Goal: Check status: Check status

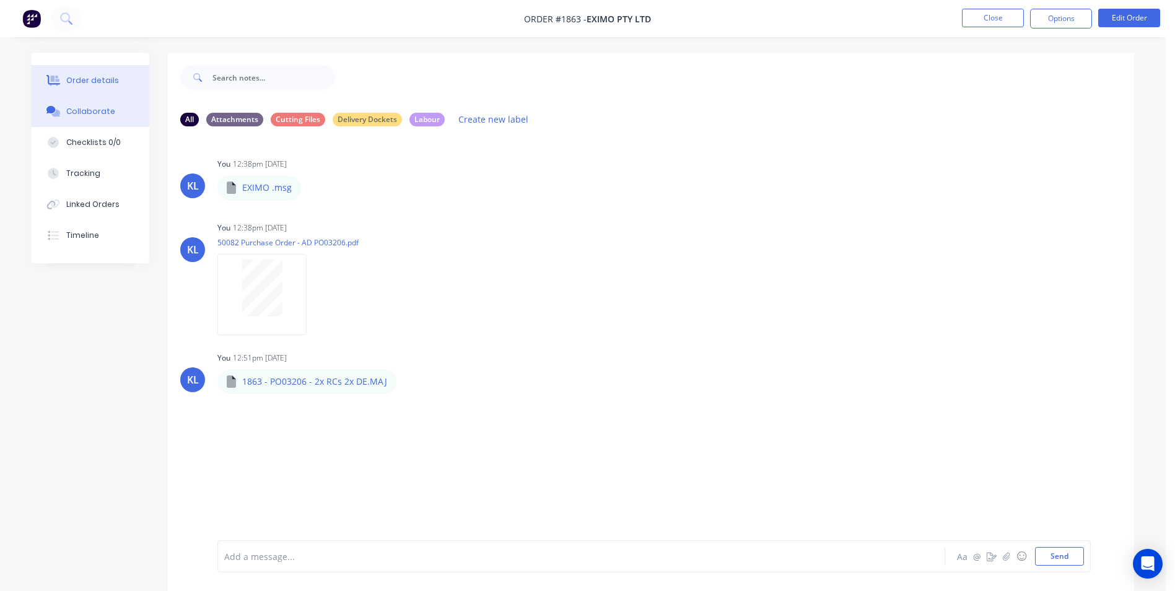
click at [69, 89] on button "Order details" at bounding box center [91, 80] width 118 height 31
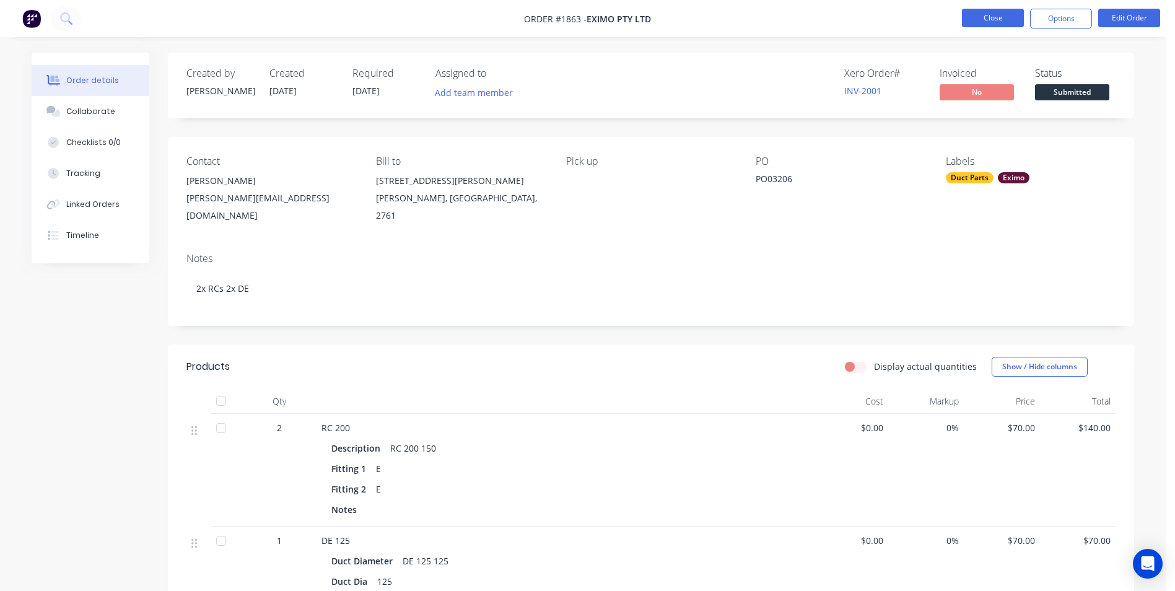
click at [999, 15] on button "Close" at bounding box center [993, 18] width 62 height 19
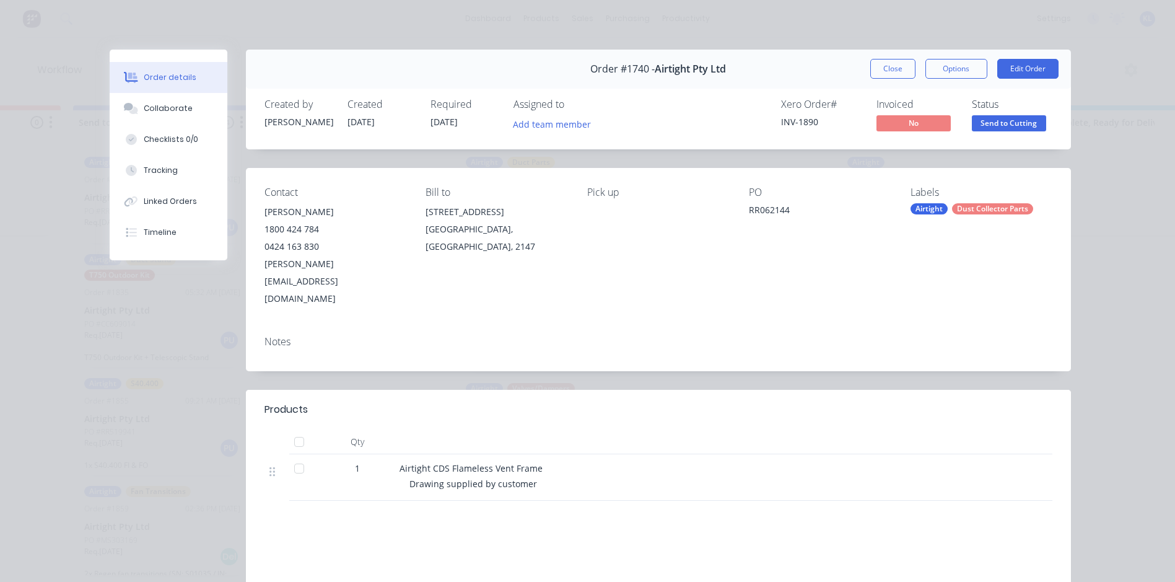
scroll to position [651, 0]
